Goal: Task Accomplishment & Management: Manage account settings

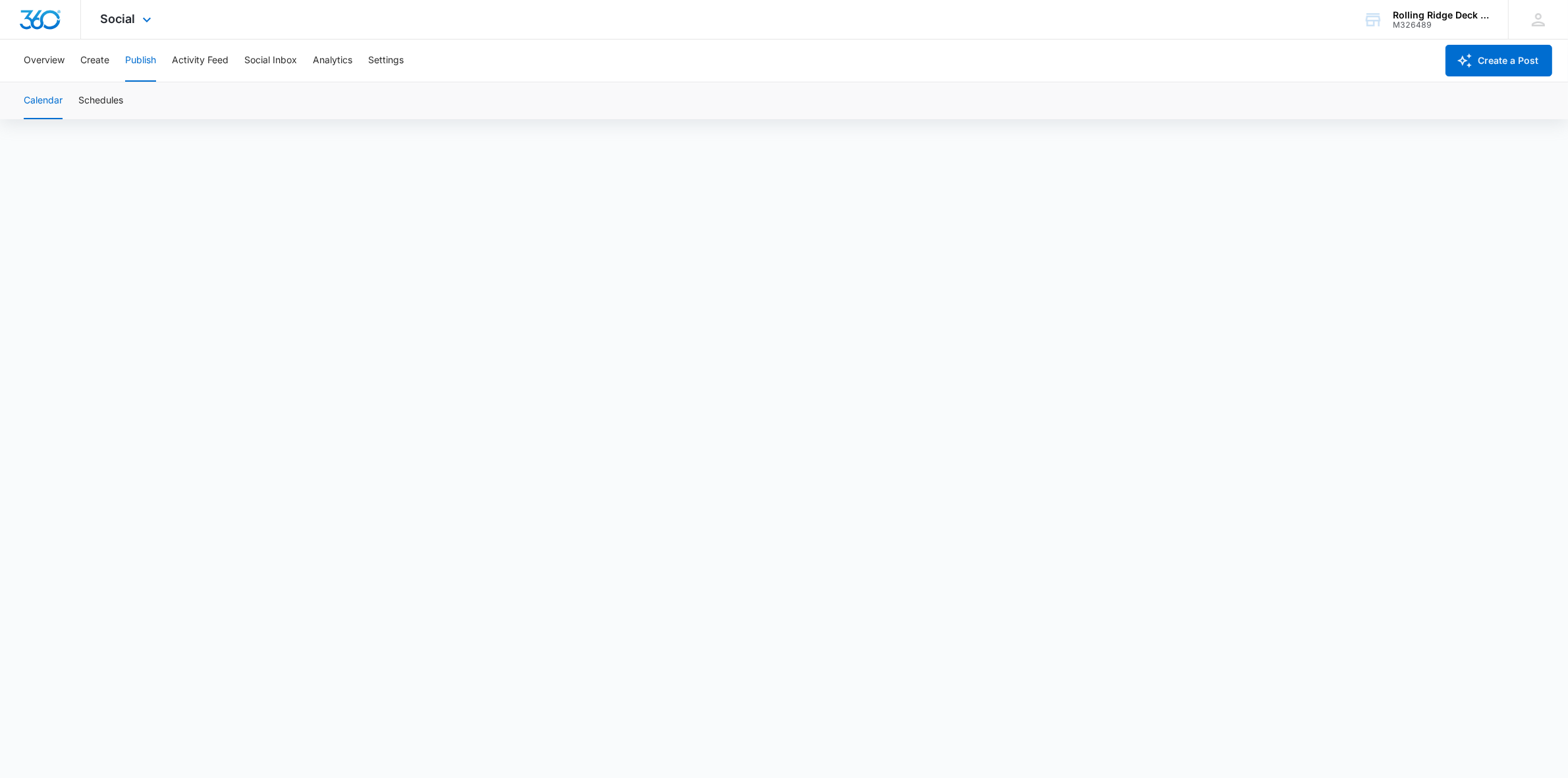
click at [57, 22] on img "Dashboard" at bounding box center [40, 20] width 42 height 20
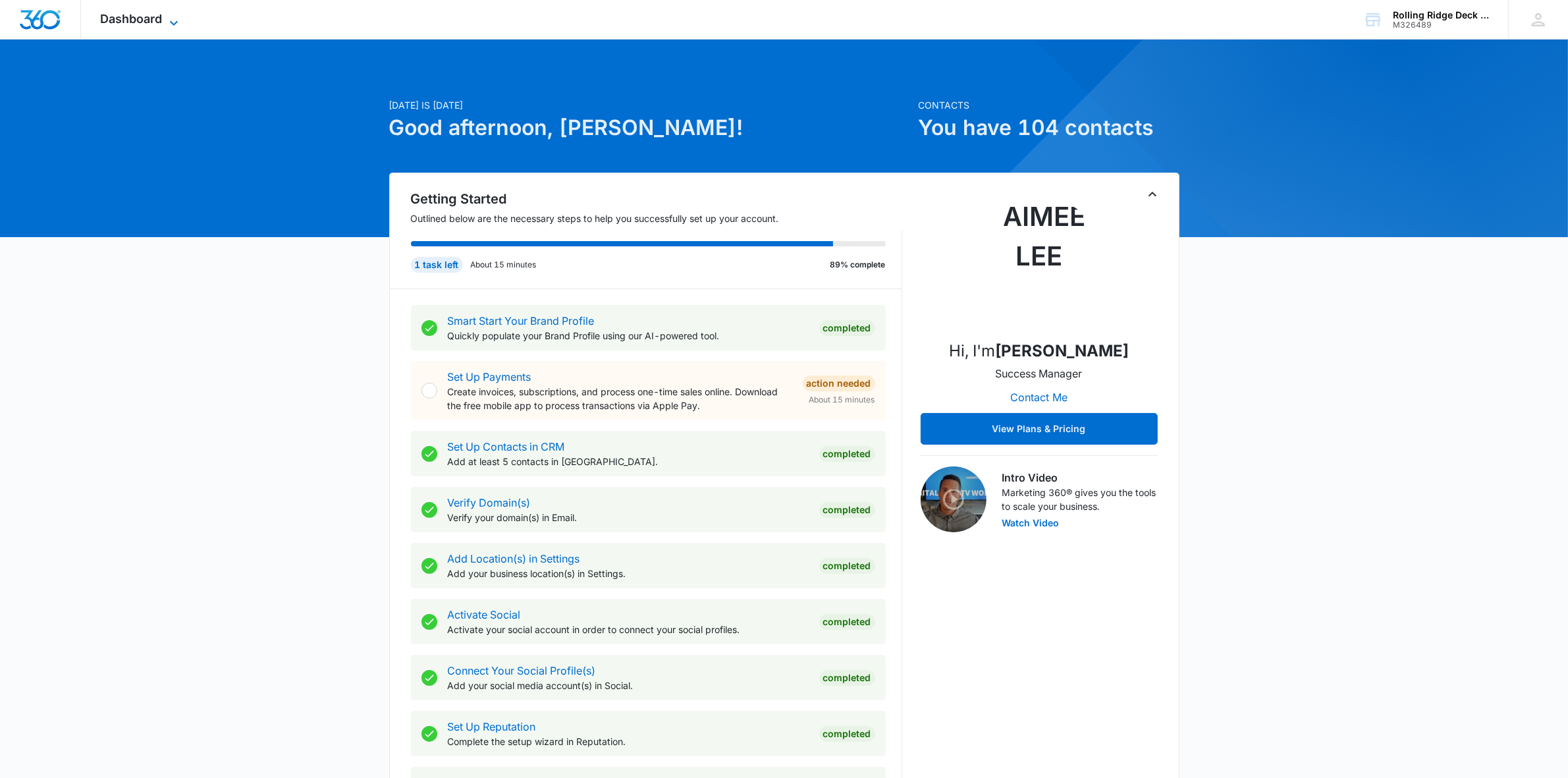
click at [149, 23] on span "Dashboard" at bounding box center [132, 19] width 62 height 14
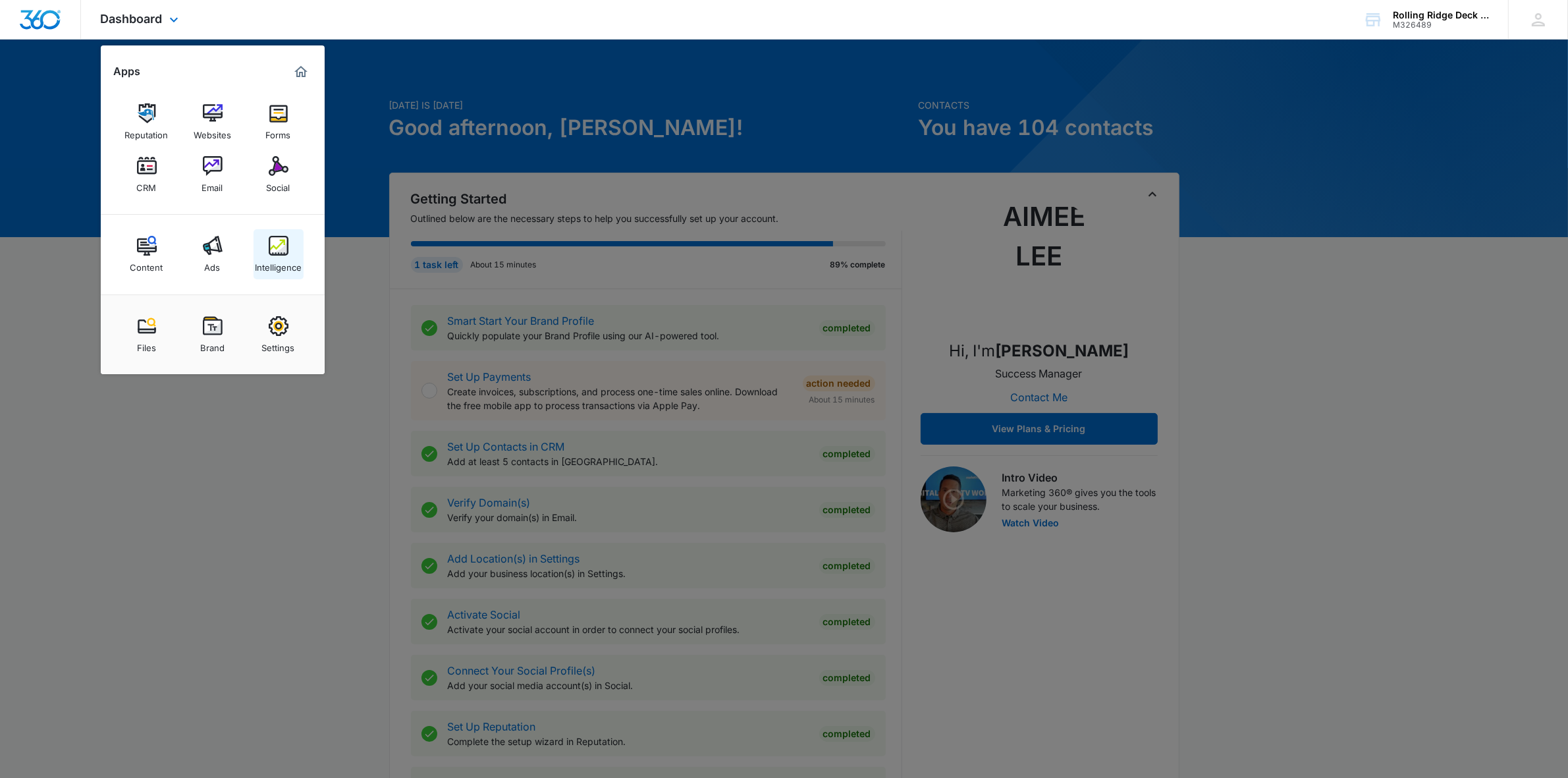
click at [285, 244] on img at bounding box center [279, 246] width 20 height 20
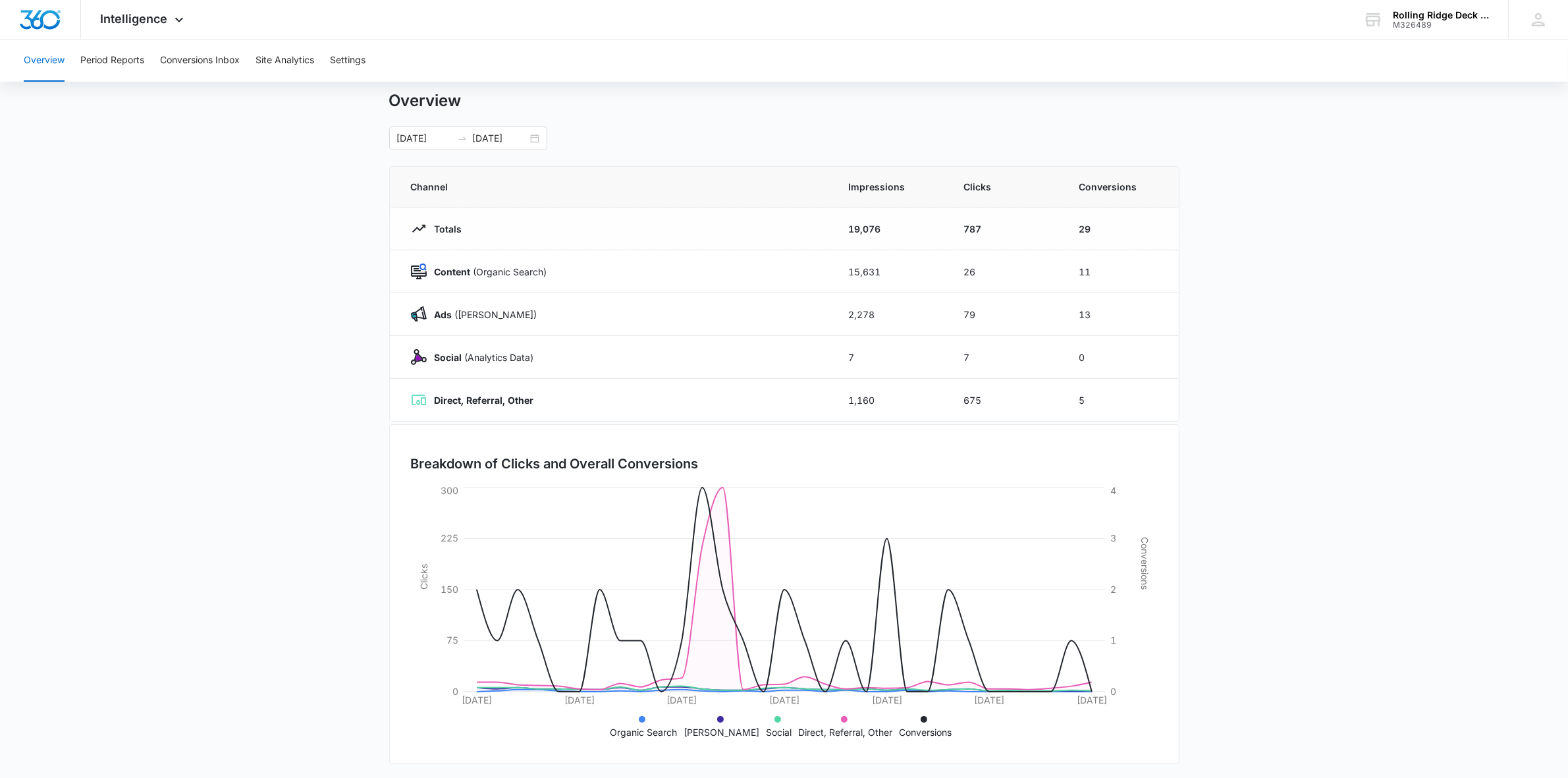
scroll to position [39, 0]
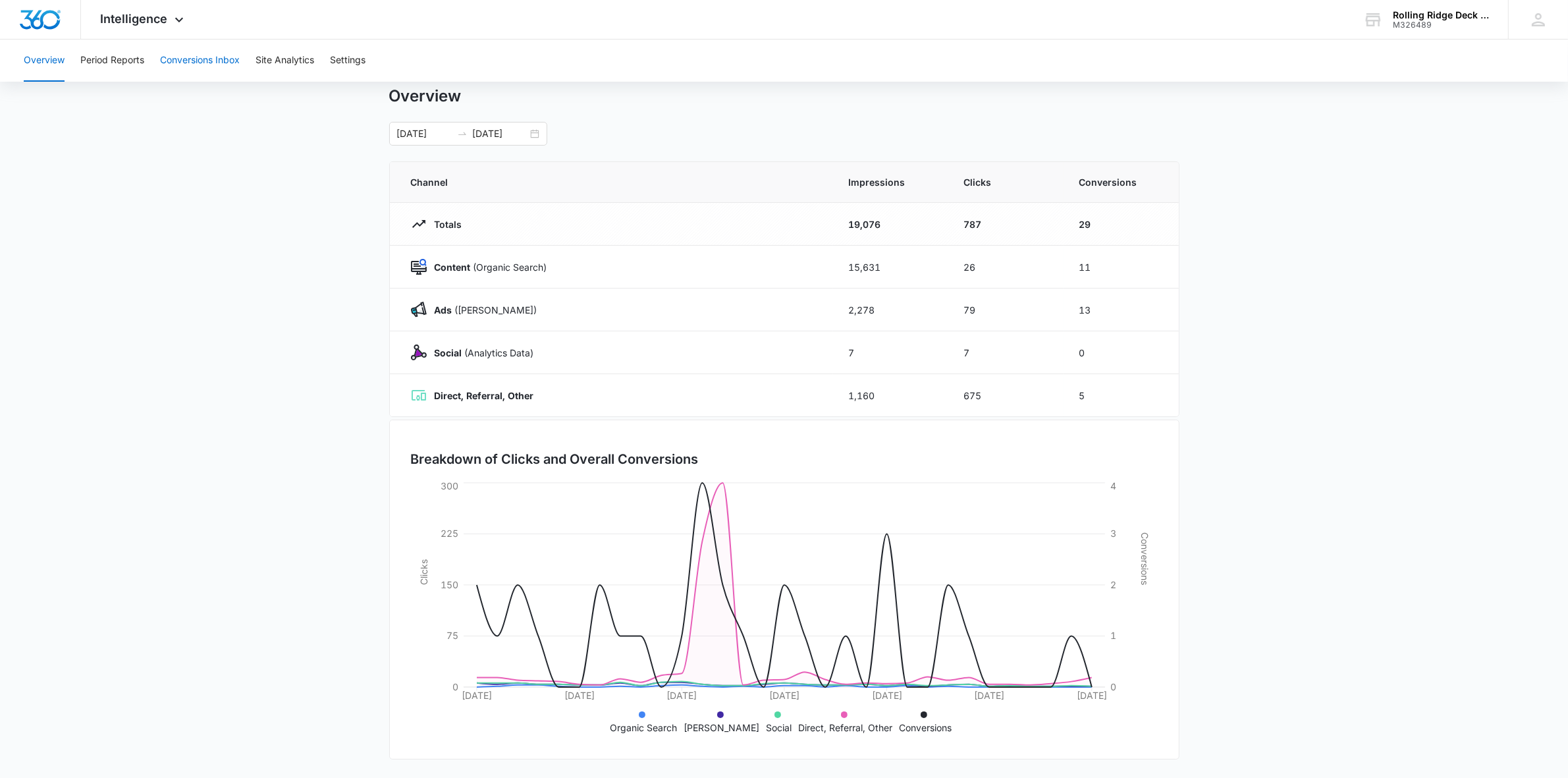
click at [166, 66] on button "Conversions Inbox" at bounding box center [200, 60] width 80 height 42
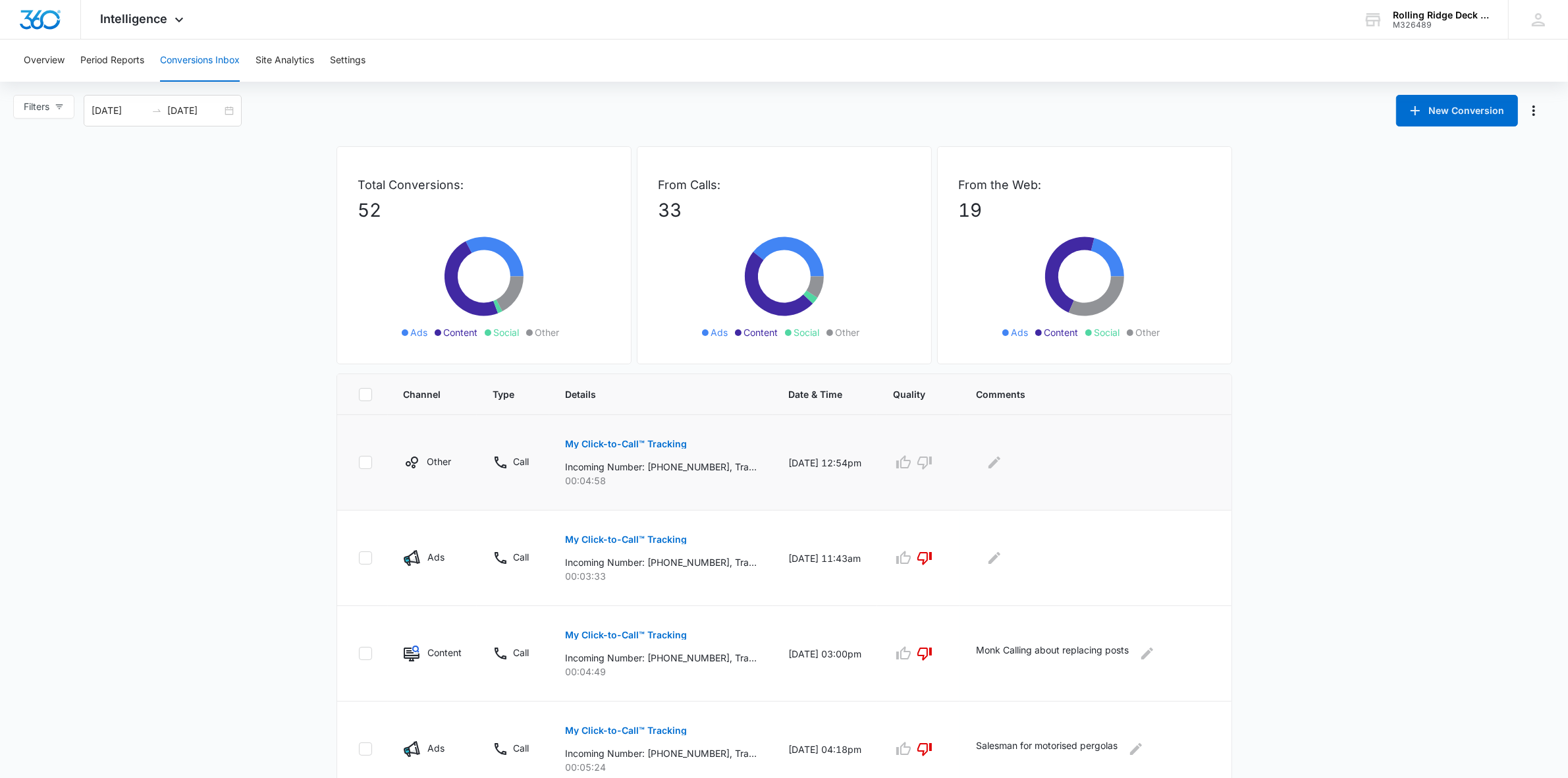
click at [642, 449] on button "My Click-to-Call™ Tracking" at bounding box center [626, 443] width 122 height 32
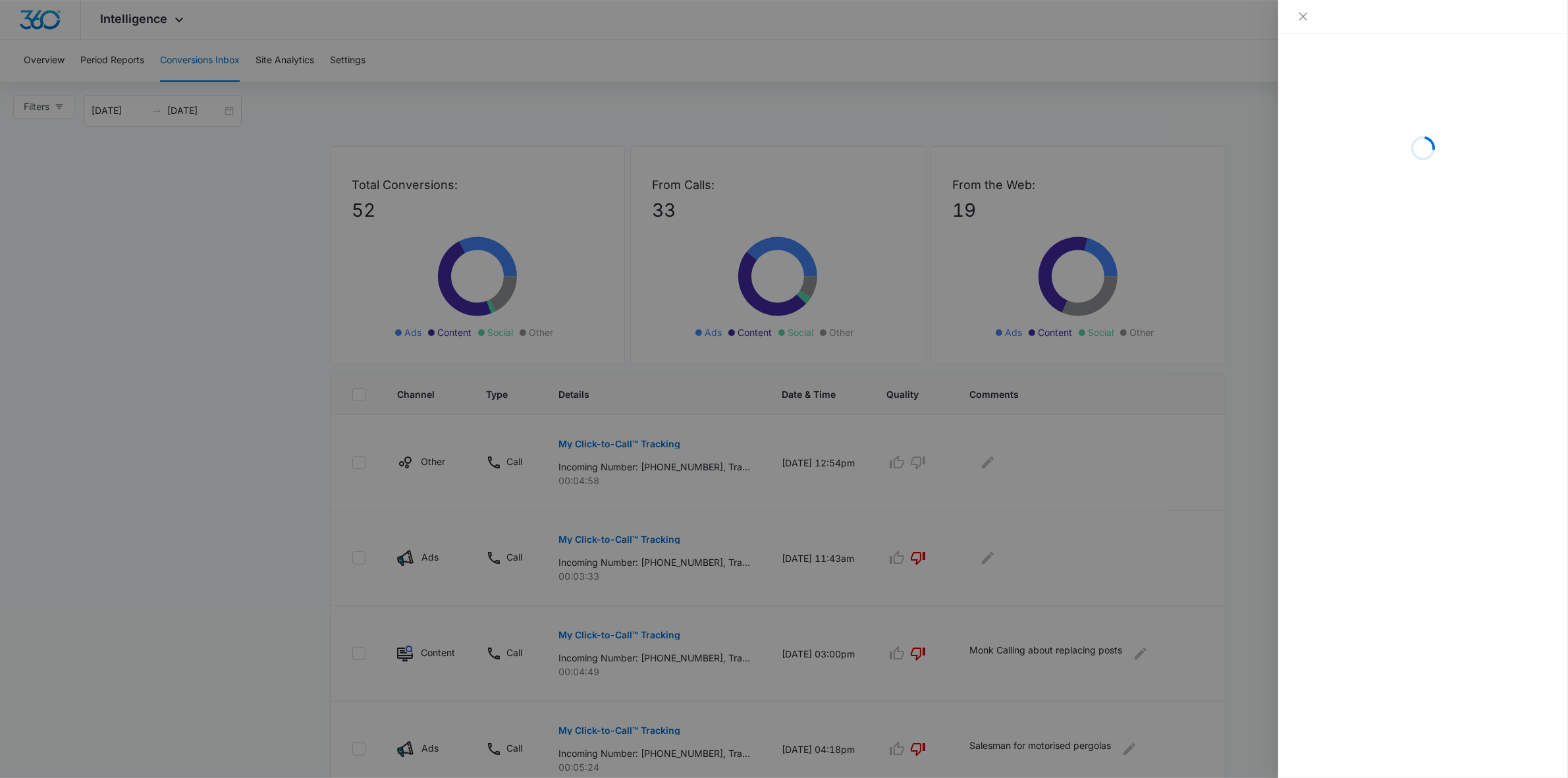
click at [943, 508] on div at bounding box center [784, 389] width 1568 height 778
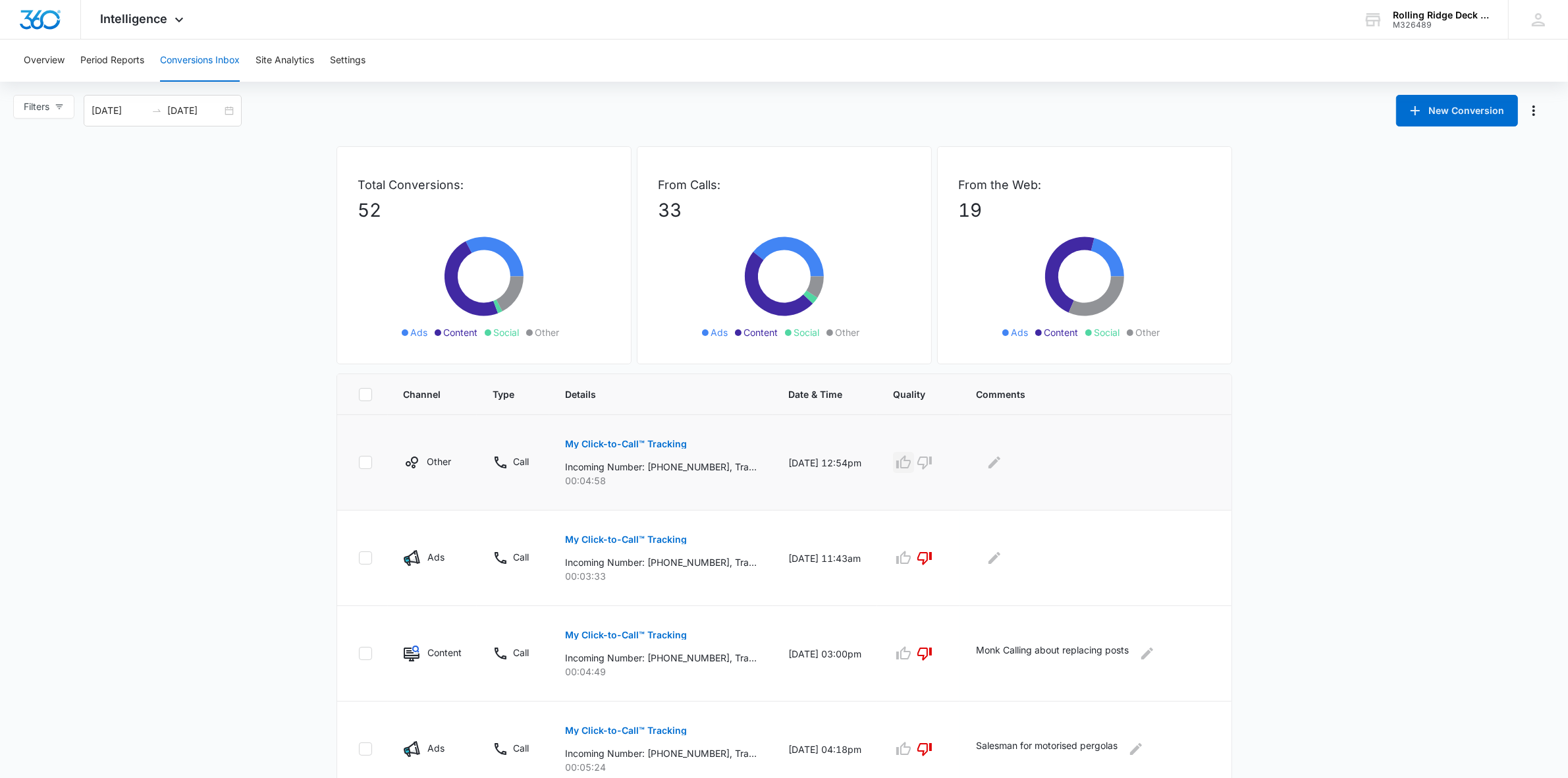
click at [910, 463] on icon "button" at bounding box center [903, 461] width 15 height 13
click at [1000, 465] on icon "Edit Comments" at bounding box center [994, 462] width 12 height 12
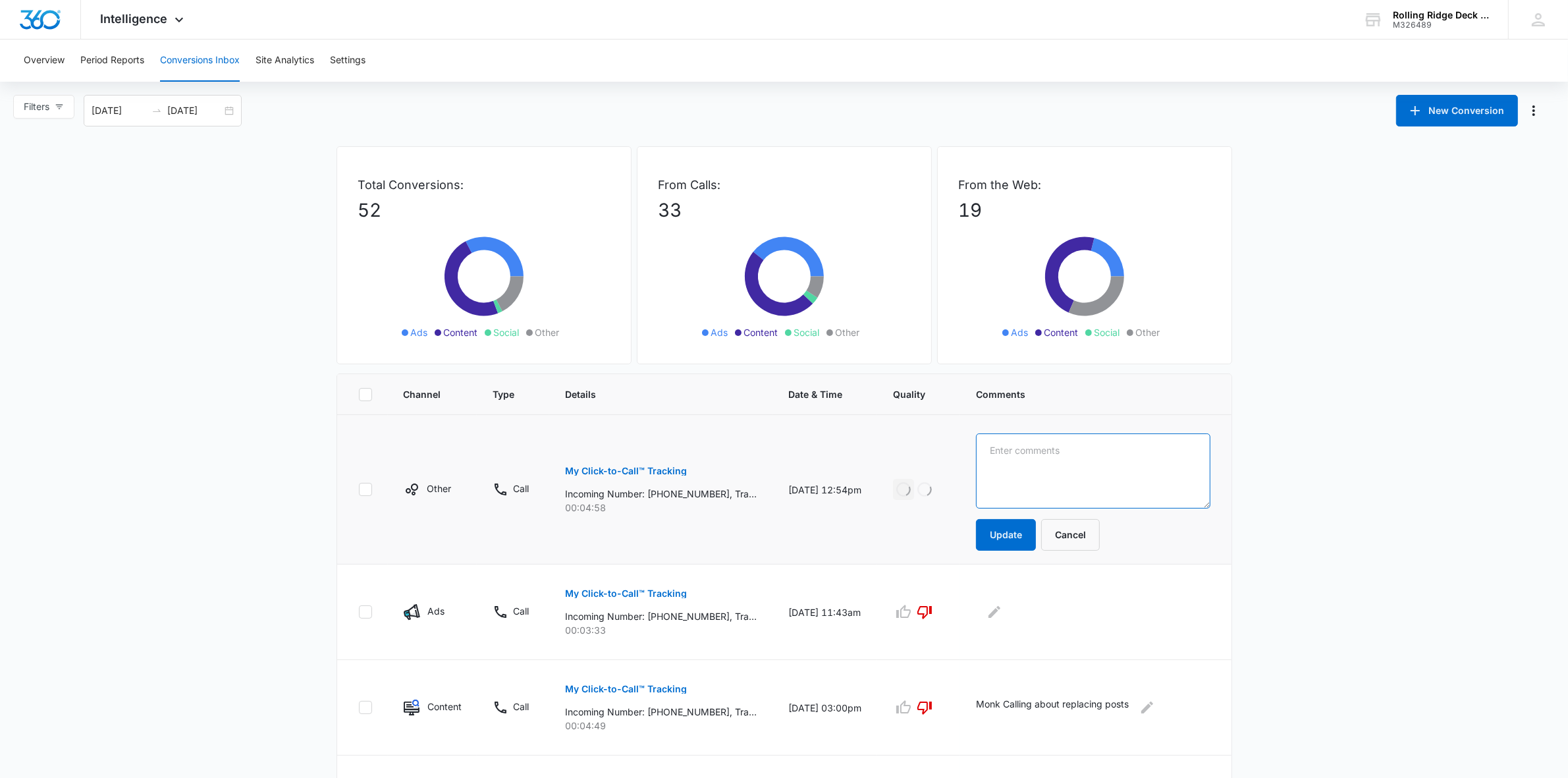
click at [1054, 491] on textarea at bounding box center [1093, 471] width 235 height 75
type textarea "Scheduled appointment for [PERSON_NAME]"
click at [1298, 426] on main "Filters [DATE] [DATE] New Conversion Total Conversions: 52 Ads Content Social O…" at bounding box center [784, 779] width 1568 height 1370
click at [1013, 546] on button "Update" at bounding box center [1006, 534] width 60 height 32
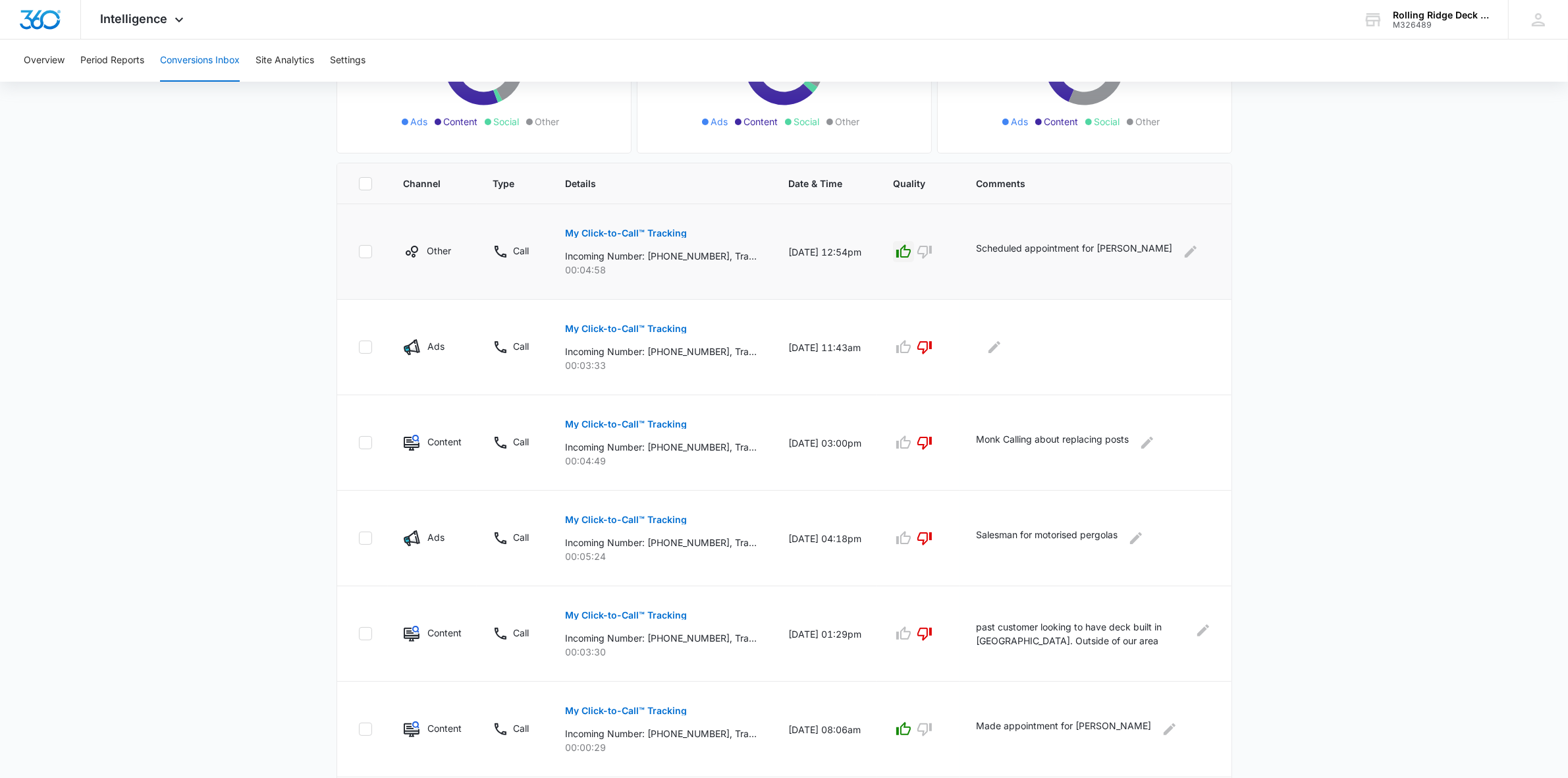
scroll to position [195, 0]
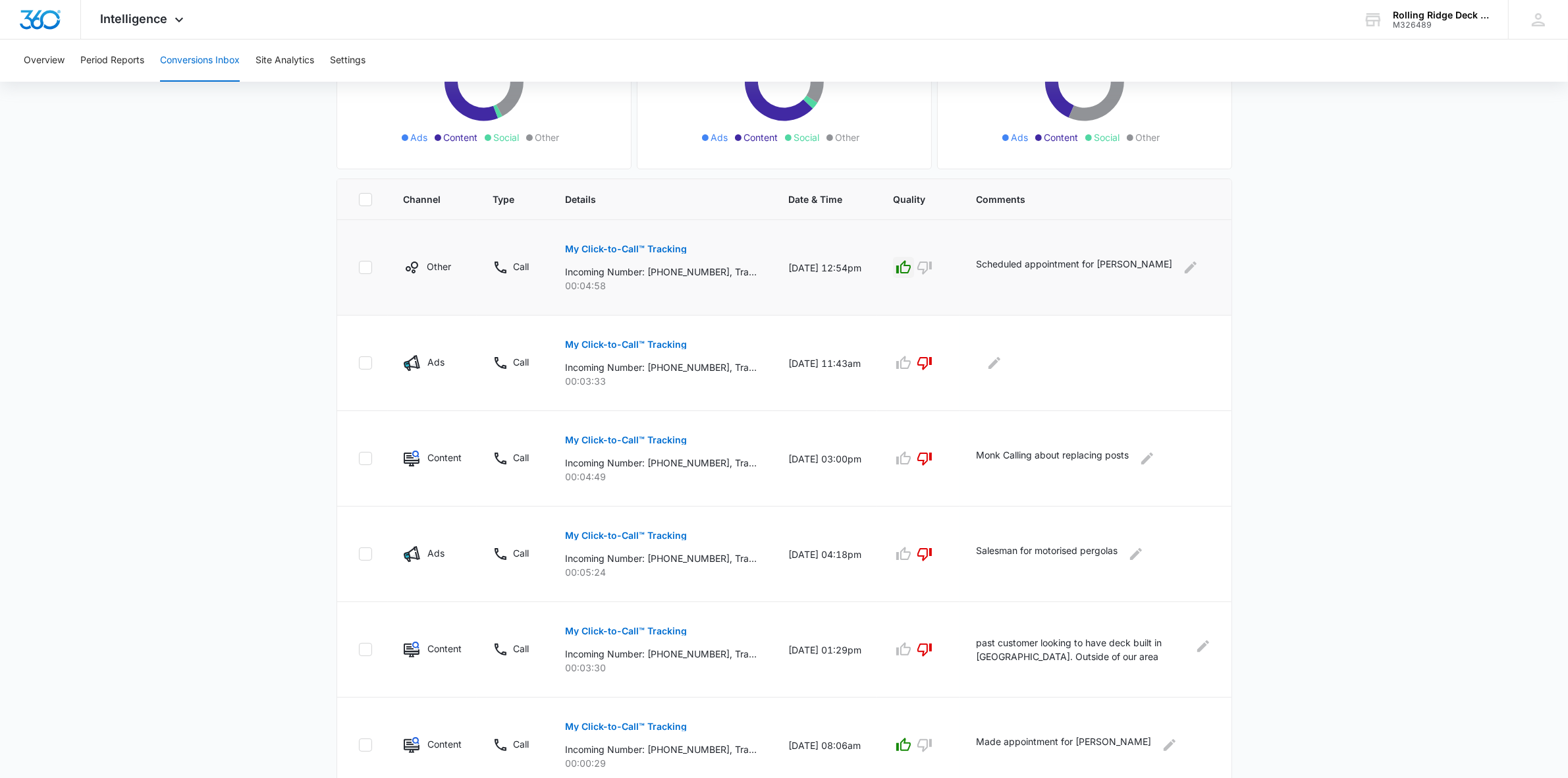
click at [1256, 370] on main "Filters [DATE] [DATE] New Conversion Total Conversions: 52 Ads Content Social O…" at bounding box center [784, 557] width 1568 height 1316
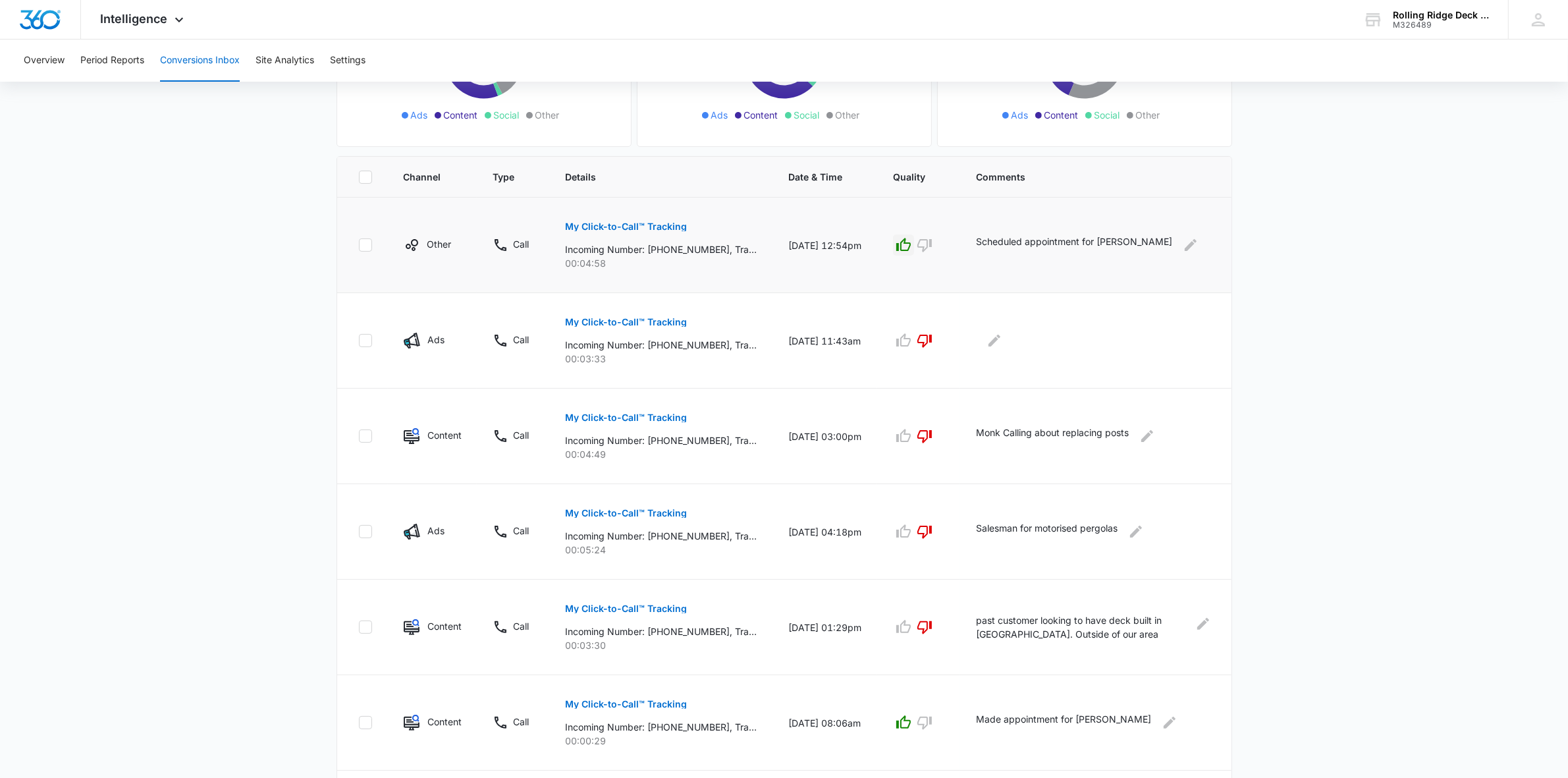
scroll to position [0, 0]
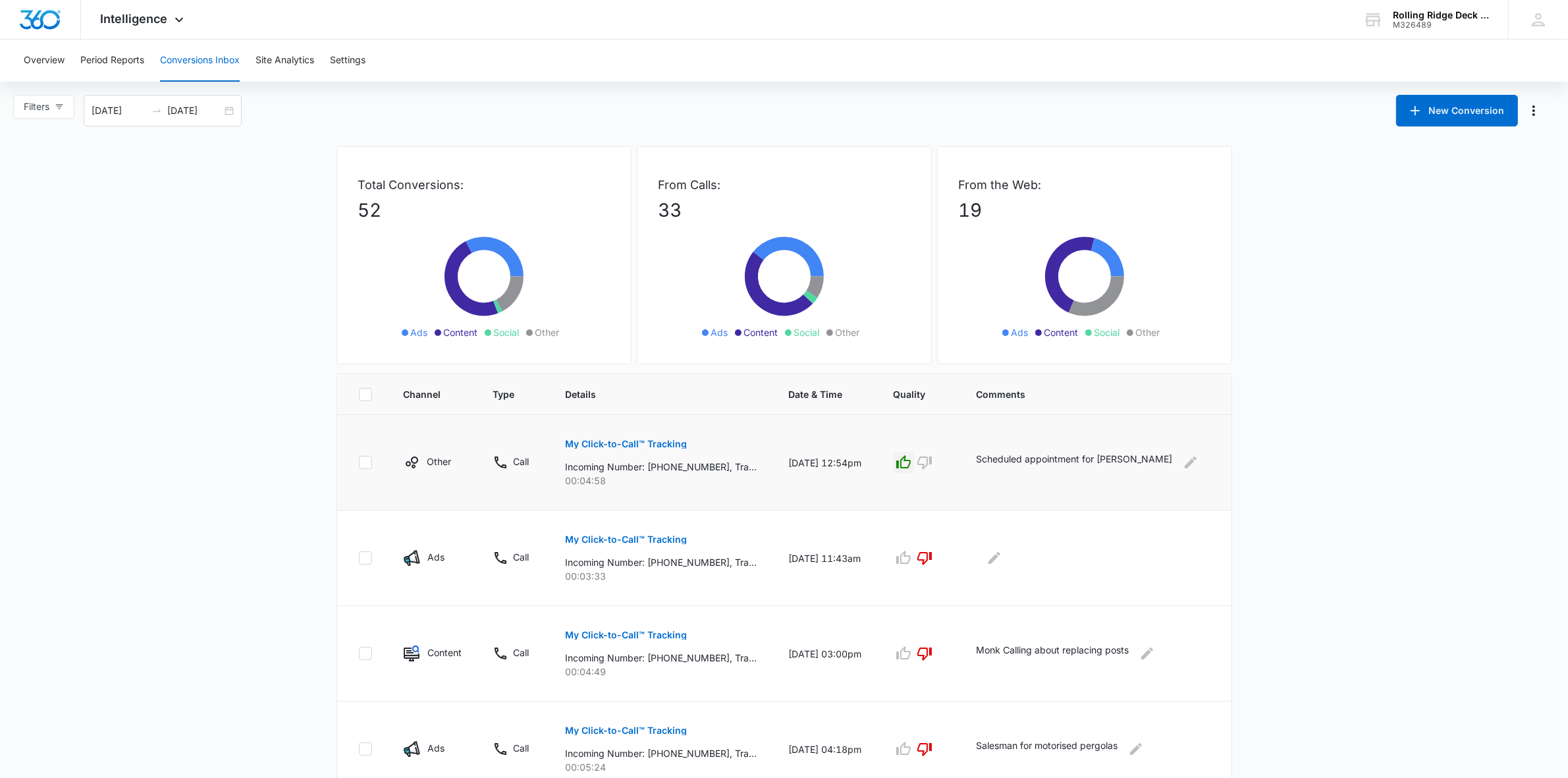
drag, startPoint x: 1310, startPoint y: 558, endPoint x: 1316, endPoint y: 438, distance: 120.1
